Goal: Transaction & Acquisition: Purchase product/service

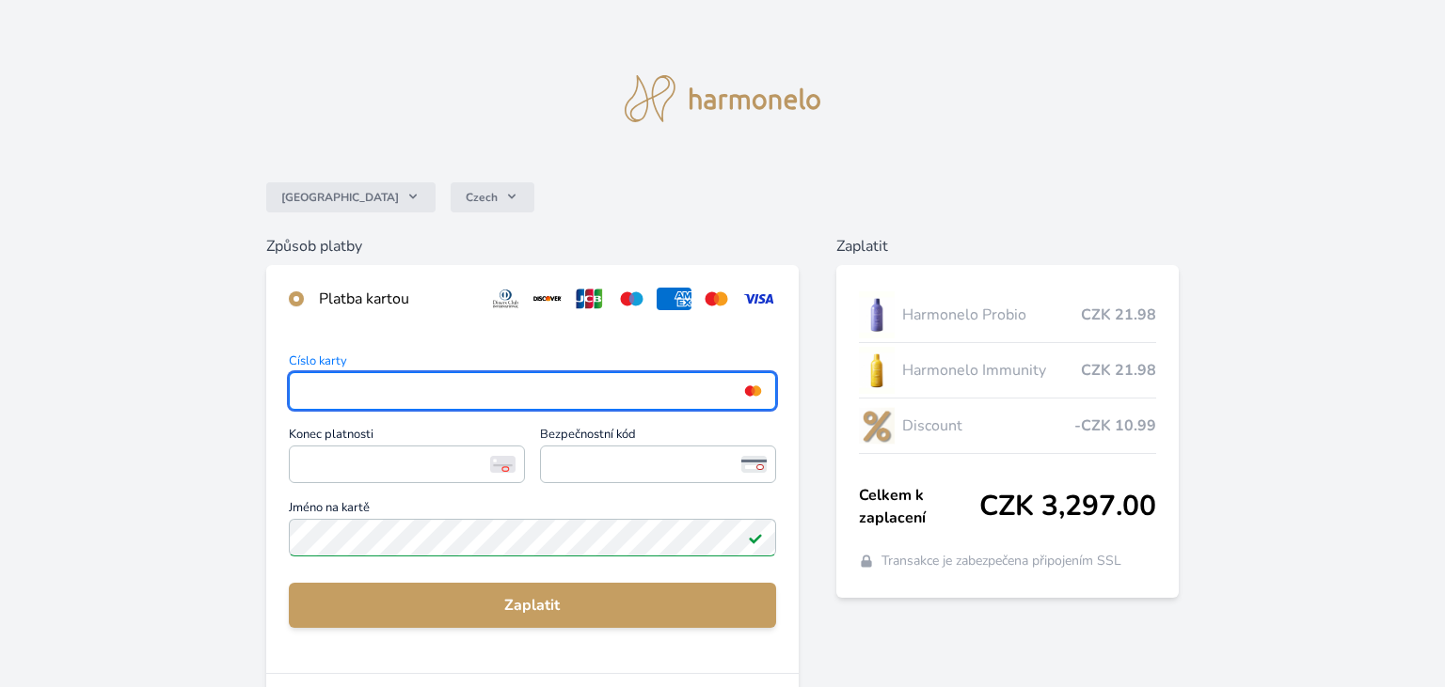
click at [819, 570] on div "Způsob platby Platba kartou Číslo karty <p>Your browser does not support iframe…" at bounding box center [722, 587] width 913 height 705
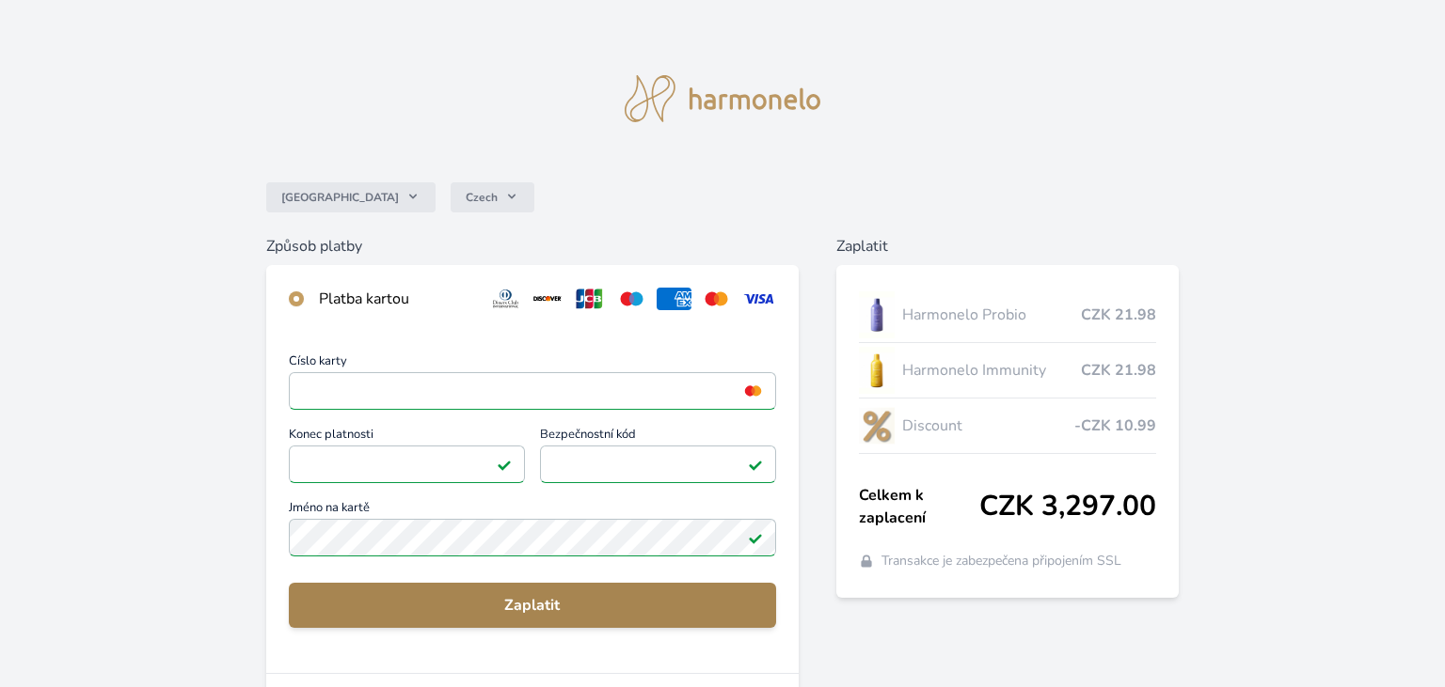
click at [583, 611] on span "Zaplatit" at bounding box center [532, 605] width 457 height 23
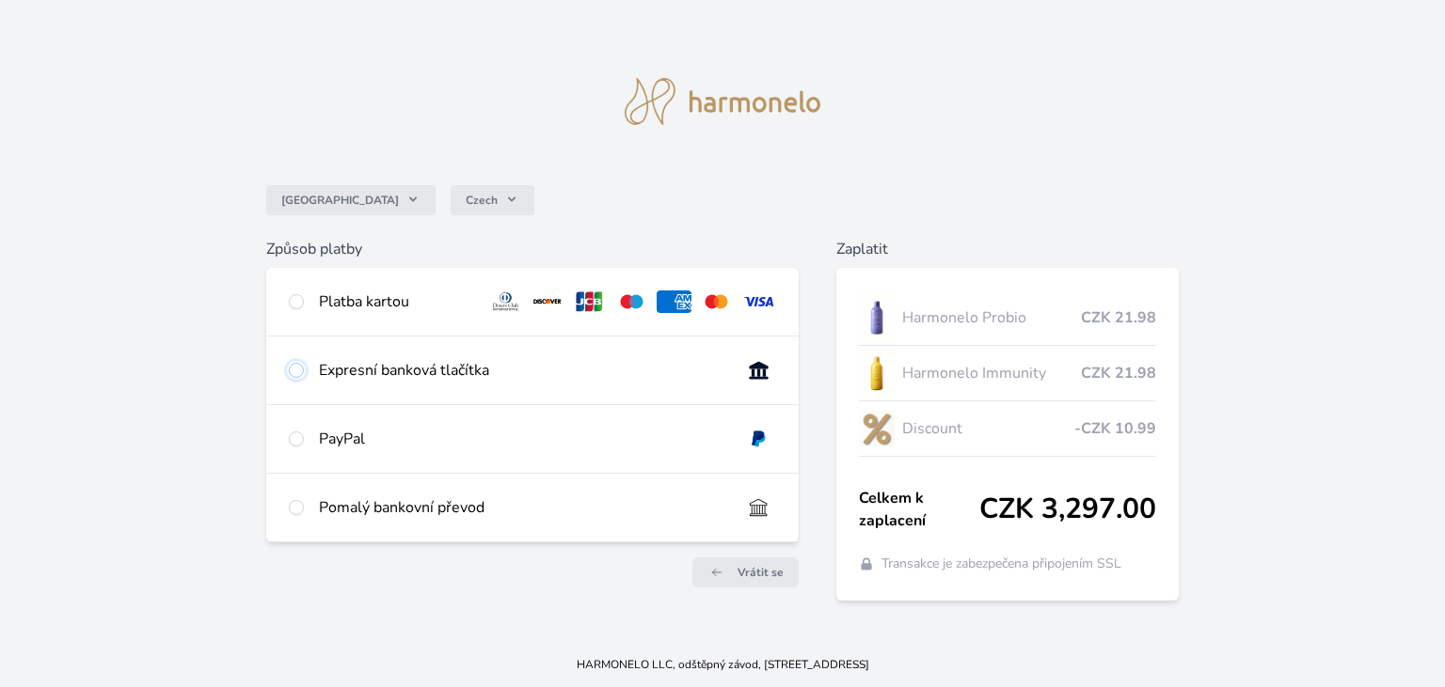
click at [299, 368] on input "radio" at bounding box center [296, 370] width 15 height 15
radio input "true"
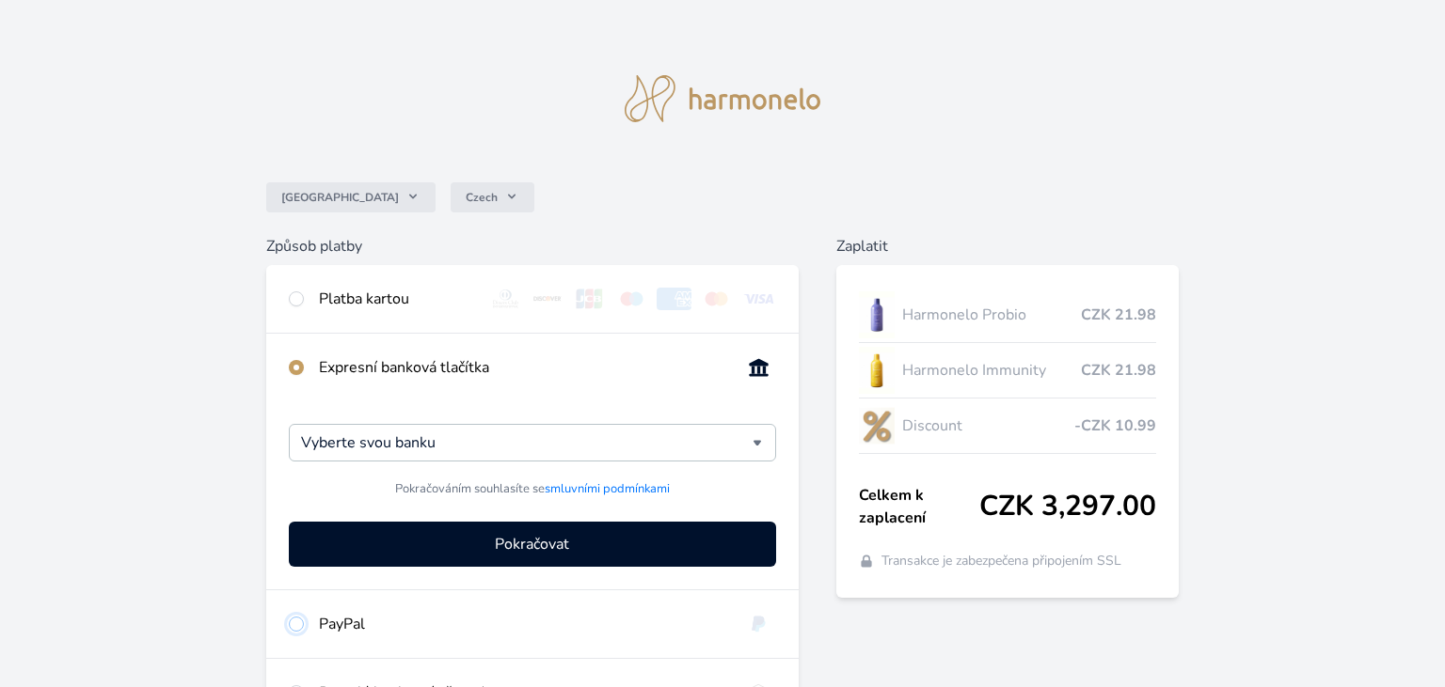
click at [297, 623] on input "radio" at bounding box center [296, 624] width 15 height 15
radio input "true"
radio input "false"
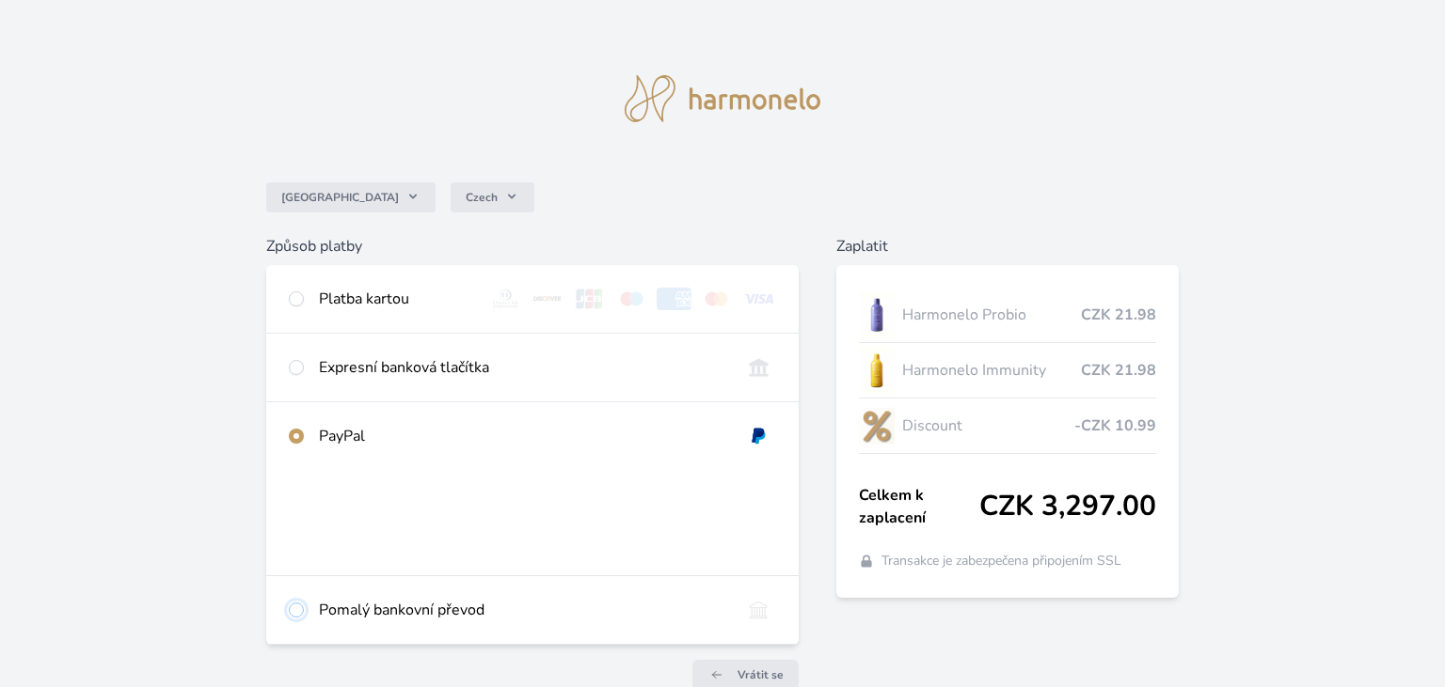
click at [299, 609] on input "radio" at bounding box center [296, 610] width 15 height 15
radio input "true"
radio input "false"
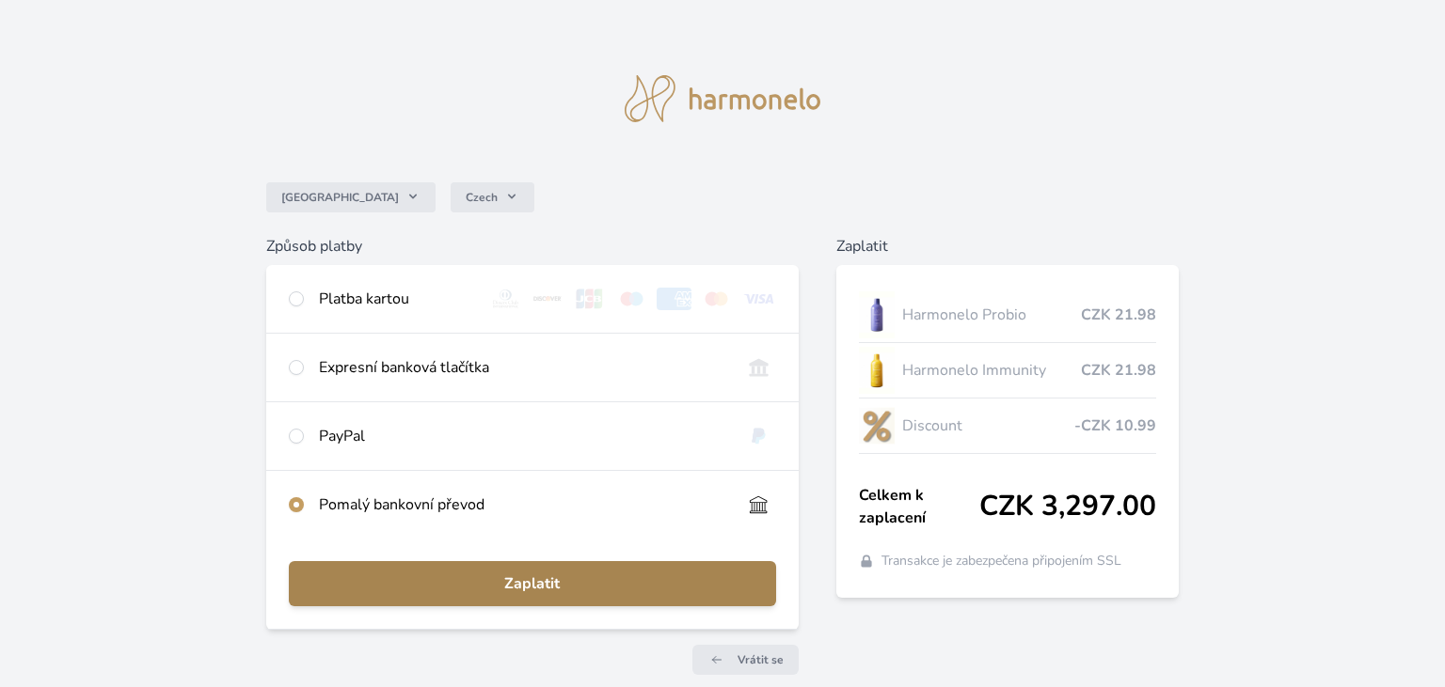
click at [543, 580] on span "Zaplatit" at bounding box center [532, 584] width 457 height 23
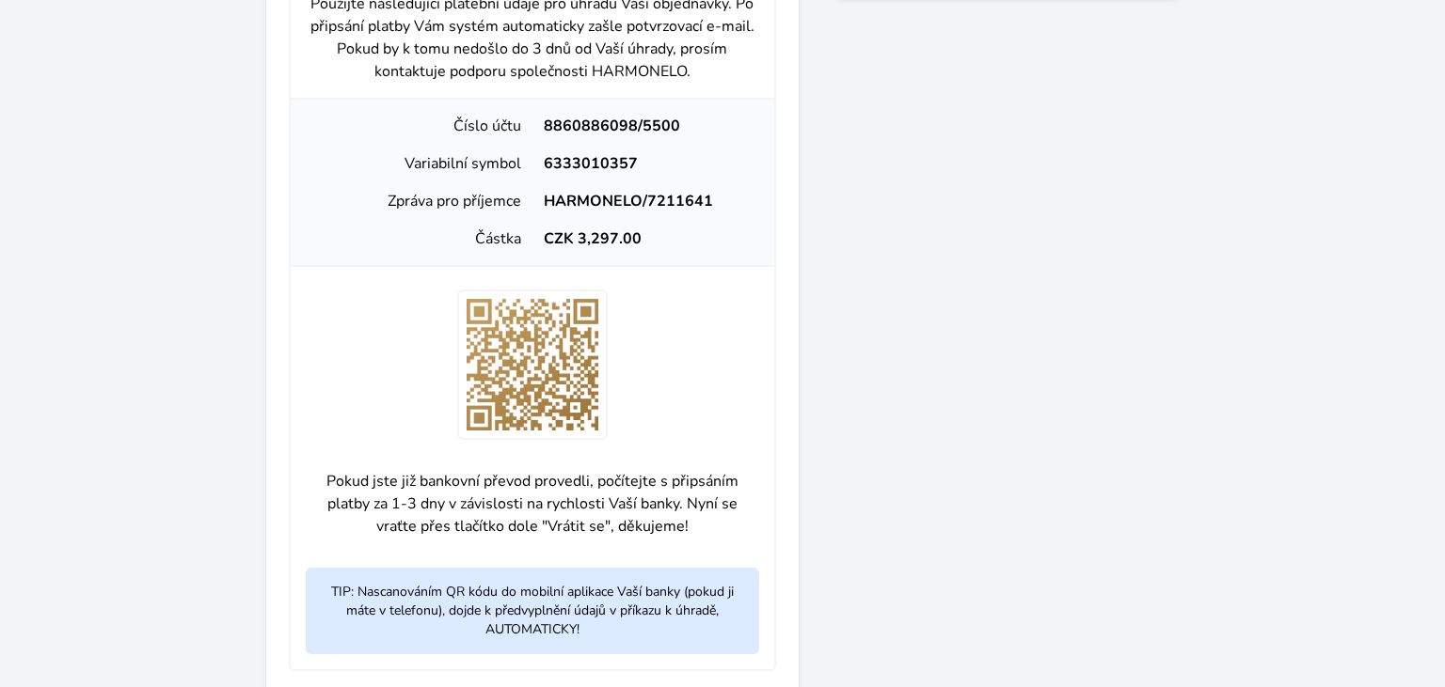
scroll to position [613, 0]
